Goal: Transaction & Acquisition: Purchase product/service

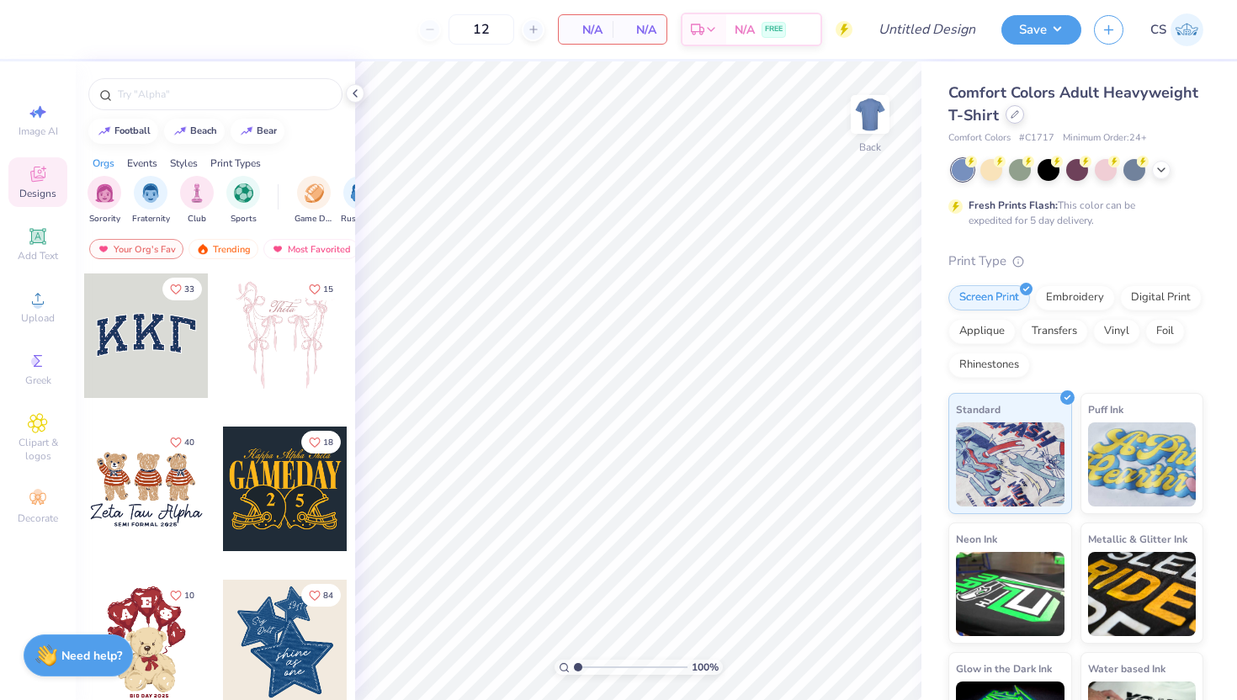
click at [1017, 120] on div at bounding box center [1015, 114] width 19 height 19
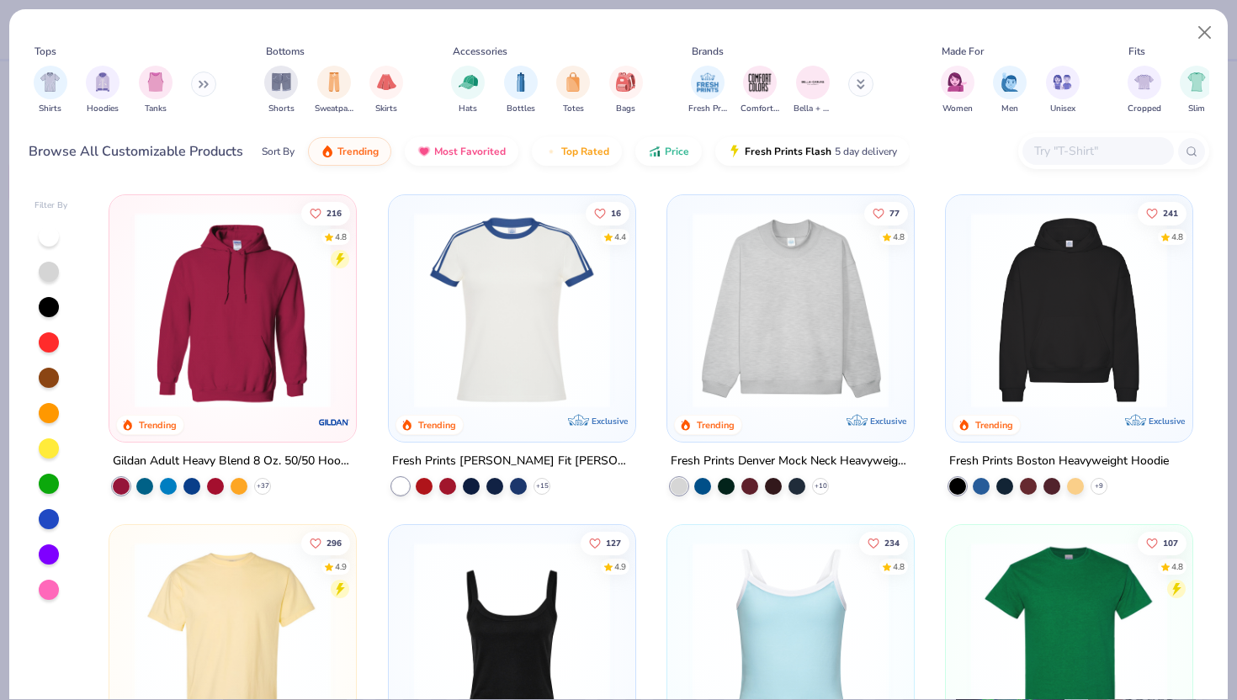
click at [1077, 138] on div at bounding box center [1097, 151] width 151 height 28
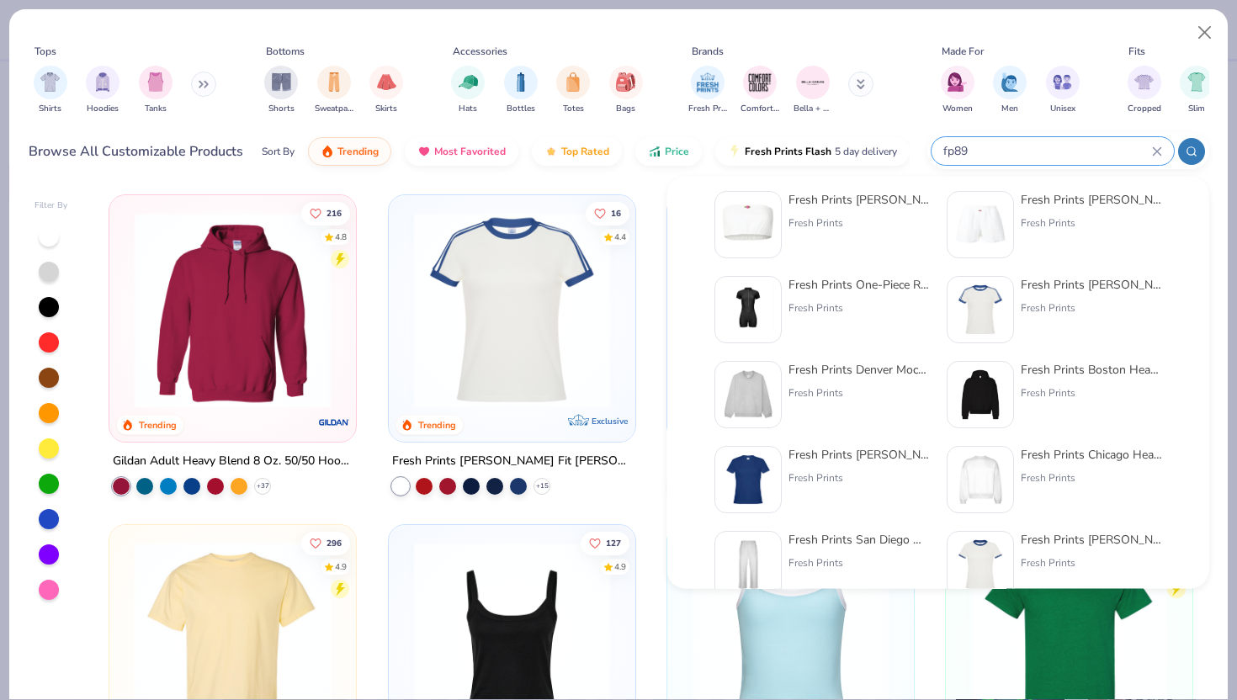
scroll to position [202, 0]
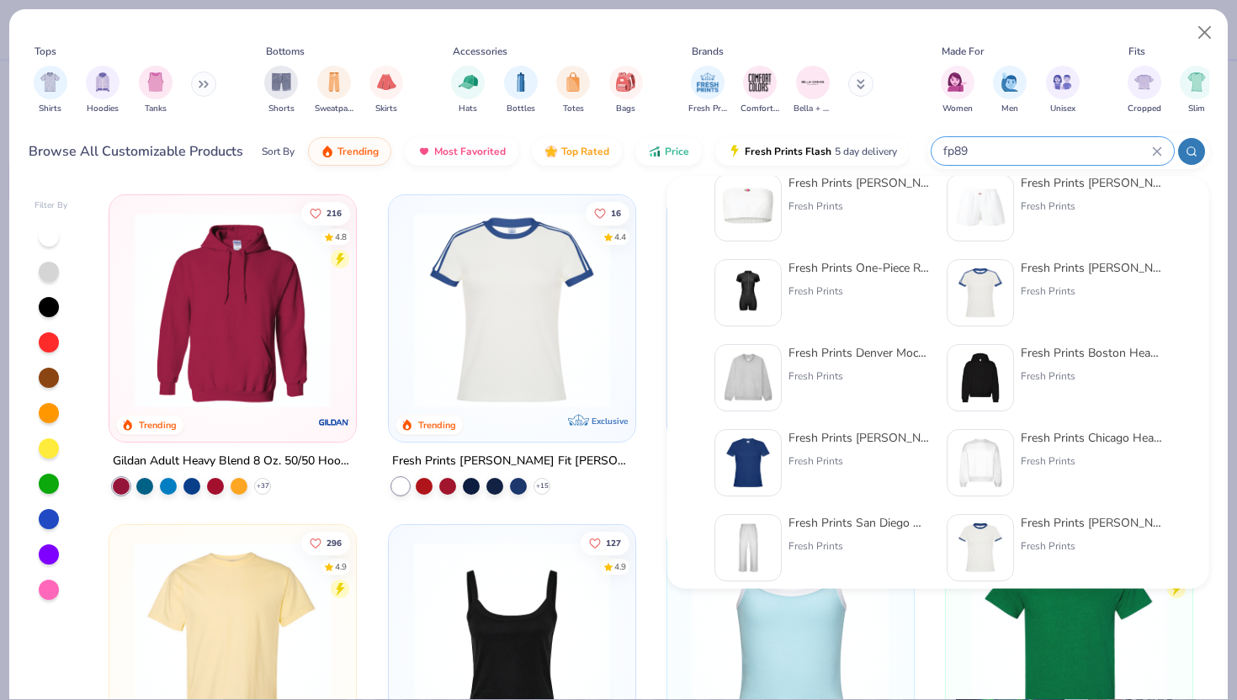
type input "fp89"
click at [1044, 443] on div "Fresh Prints Chicago Heavyweight Crewneck" at bounding box center [1091, 439] width 141 height 18
